Goal: Check status

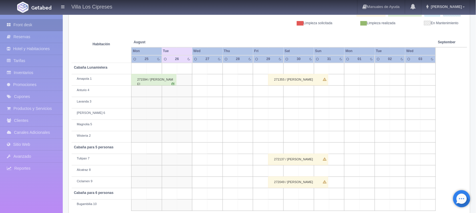
scroll to position [91, 0]
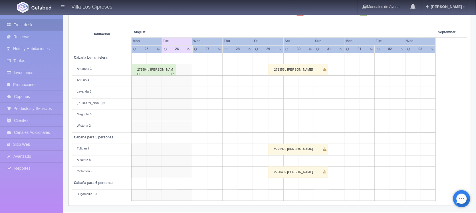
click at [297, 72] on div "271355 / [PERSON_NAME]" at bounding box center [298, 69] width 60 height 11
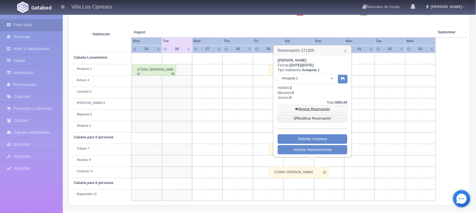
click at [310, 110] on link "Mostrar Reservación" at bounding box center [313, 109] width 70 height 8
click at [310, 109] on link "Mostrar Reservación" at bounding box center [313, 109] width 70 height 8
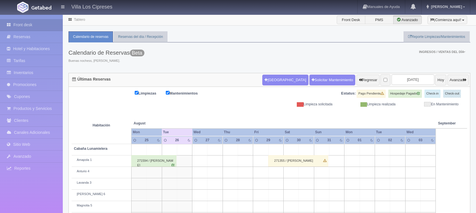
scroll to position [91, 0]
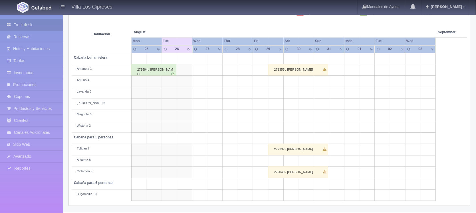
click at [305, 150] on div "272137 / [PERSON_NAME] [PERSON_NAME]" at bounding box center [298, 149] width 60 height 11
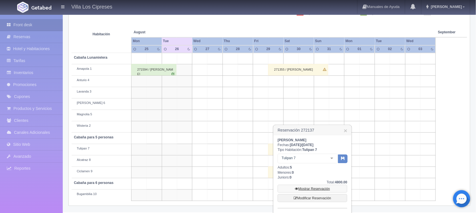
click at [311, 190] on link "Mostrar Reservación" at bounding box center [313, 189] width 70 height 8
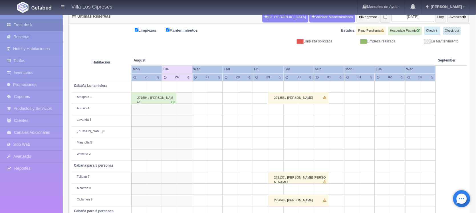
scroll to position [91, 0]
